Goal: Task Accomplishment & Management: Manage account settings

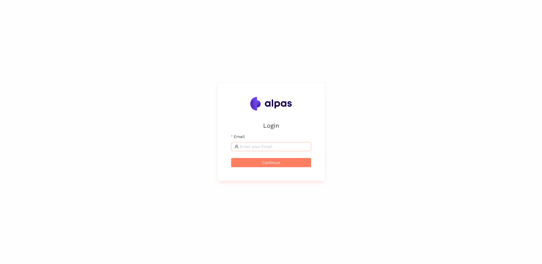
click at [241, 145] on input "Email" at bounding box center [274, 147] width 68 height 6
click at [248, 147] on input "Email" at bounding box center [274, 147] width 68 height 6
type input "[PERSON_NAME][EMAIL_ADDRESS][DOMAIN_NAME]"
click at [231, 158] on button "Continue" at bounding box center [271, 162] width 80 height 9
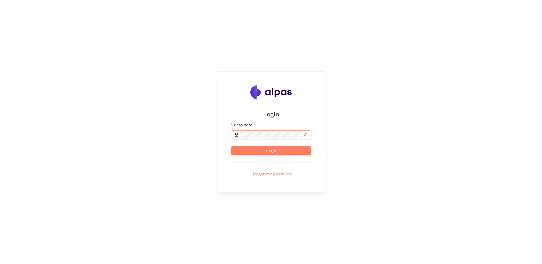
click at [231, 146] on button "Login" at bounding box center [271, 150] width 80 height 9
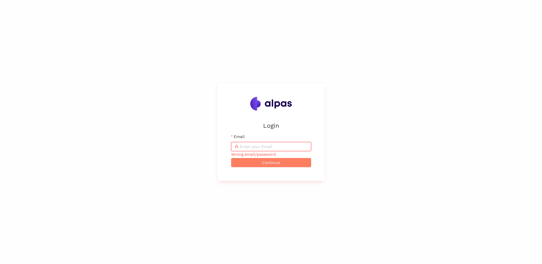
click at [255, 148] on input "Email" at bounding box center [274, 147] width 68 height 6
type input "D"
type input "[PERSON_NAME][EMAIL_ADDRESS][DOMAIN_NAME]"
click at [231, 158] on button "Continue" at bounding box center [271, 162] width 80 height 9
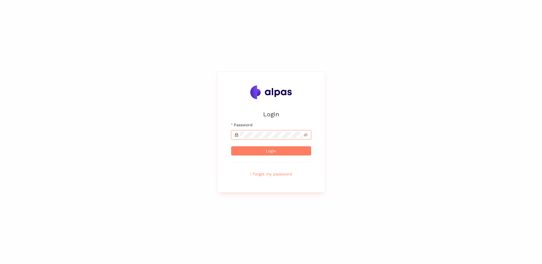
click at [231, 146] on button "Login" at bounding box center [271, 150] width 80 height 9
